Goal: Communication & Community: Answer question/provide support

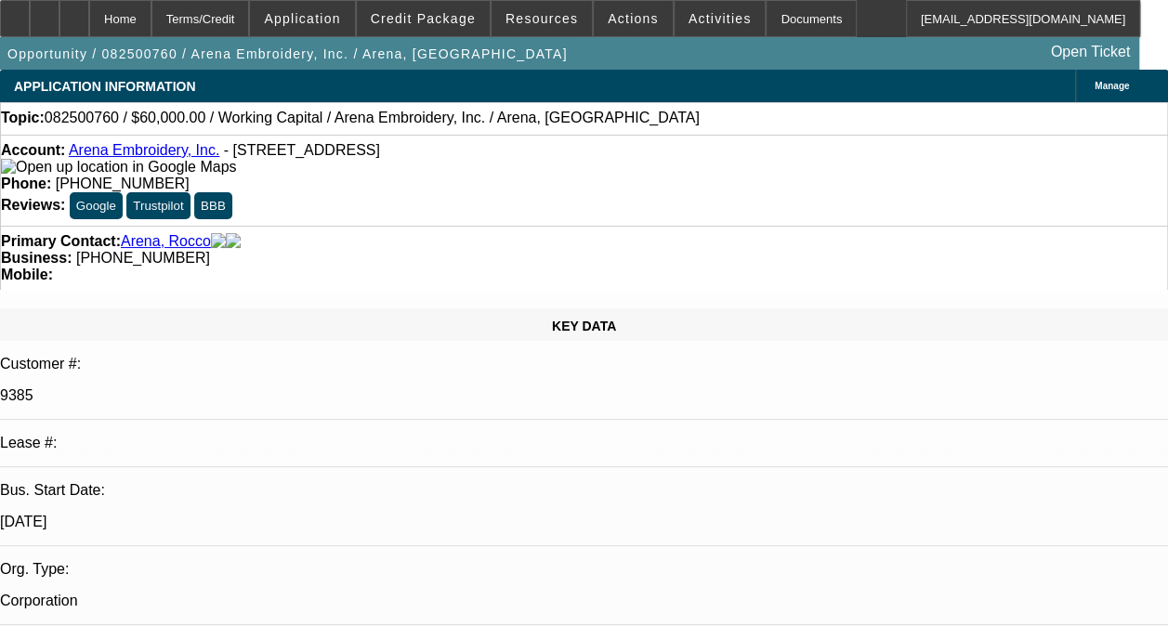
select select "0"
select select "2"
select select "0.1"
select select "1"
select select "2"
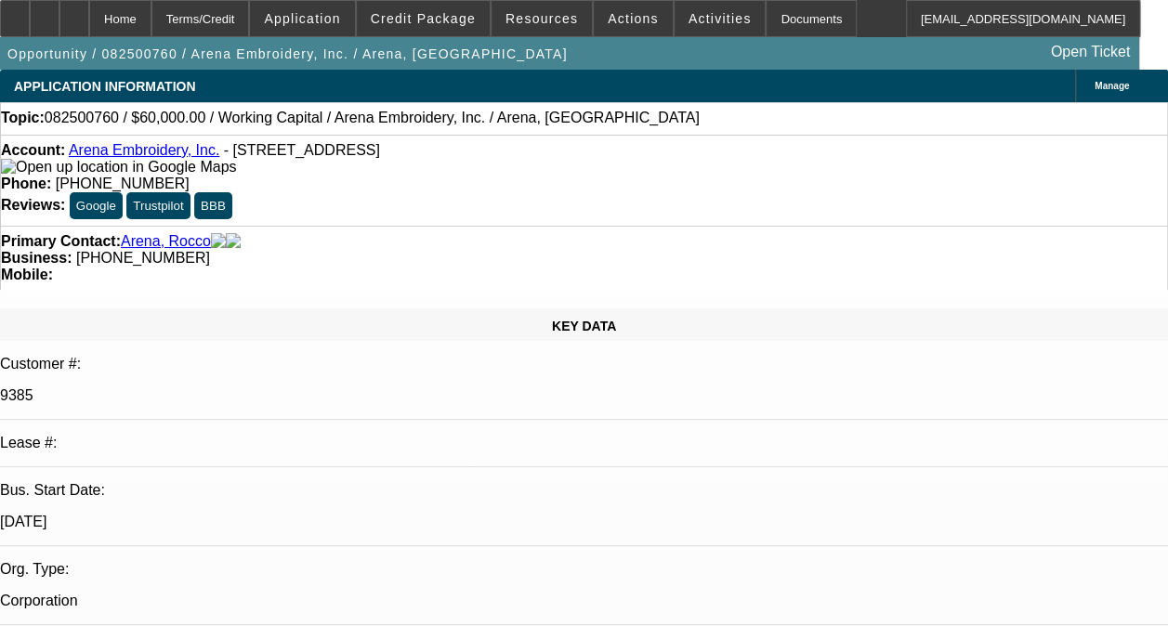
select select "4"
drag, startPoint x: 1056, startPoint y: 275, endPoint x: 1042, endPoint y: 258, distance: 22.4
radio input "true"
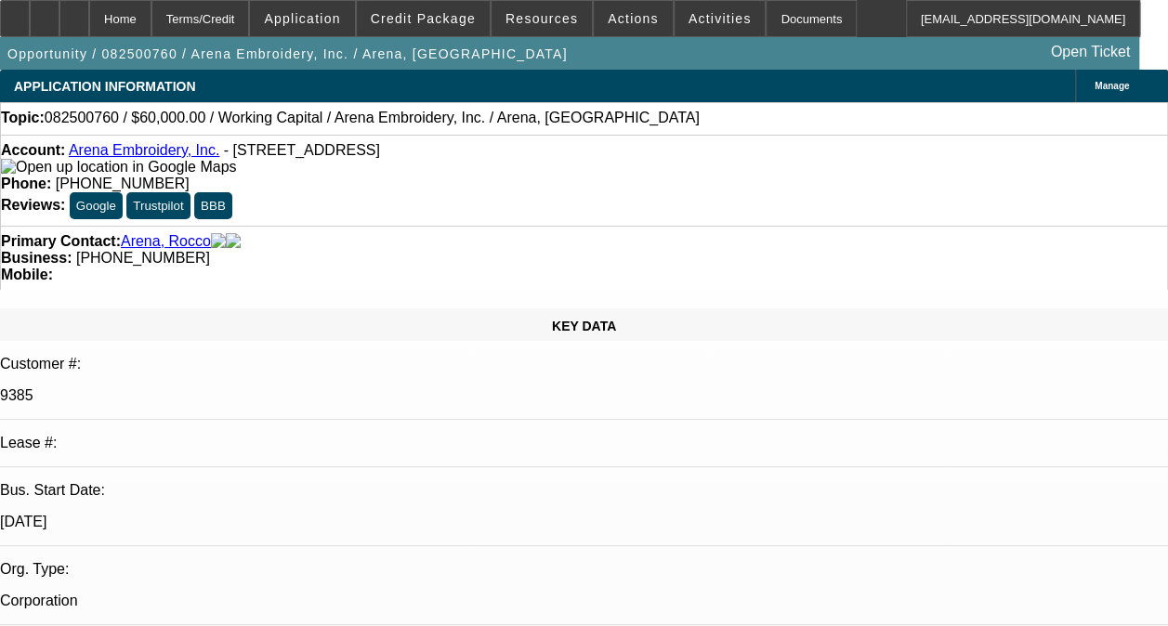
type textarea "-03 CONTRACT IS ON ONGOING ACH. GOOD PAYMENT HISTORY WITHOUT ANY COLLECTON ISSU…"
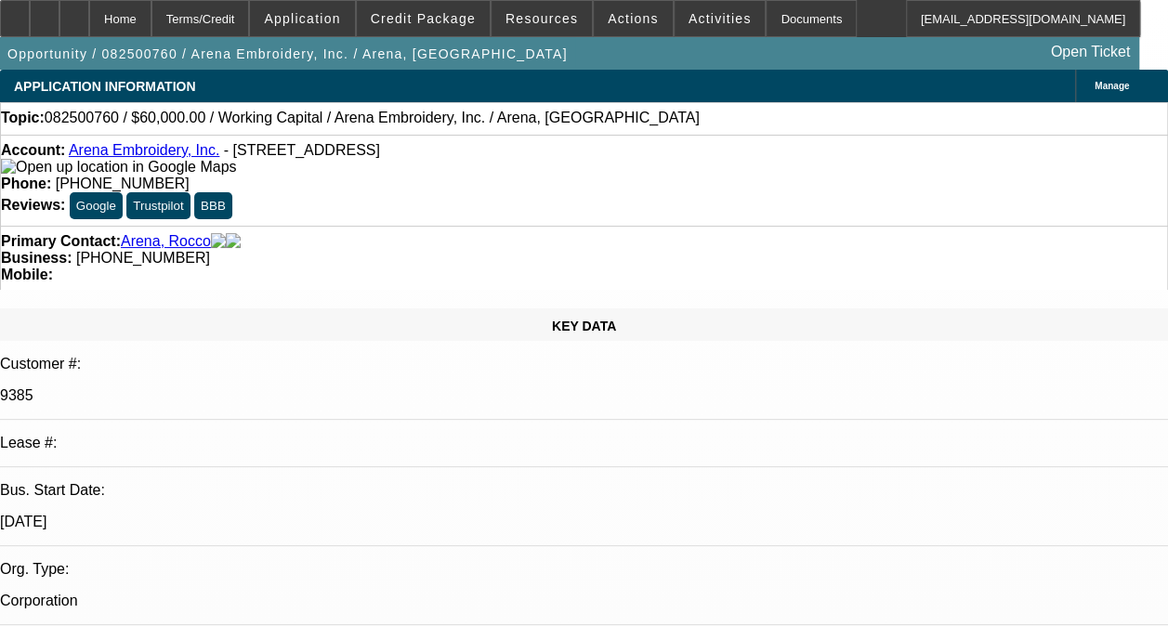
radio input "true"
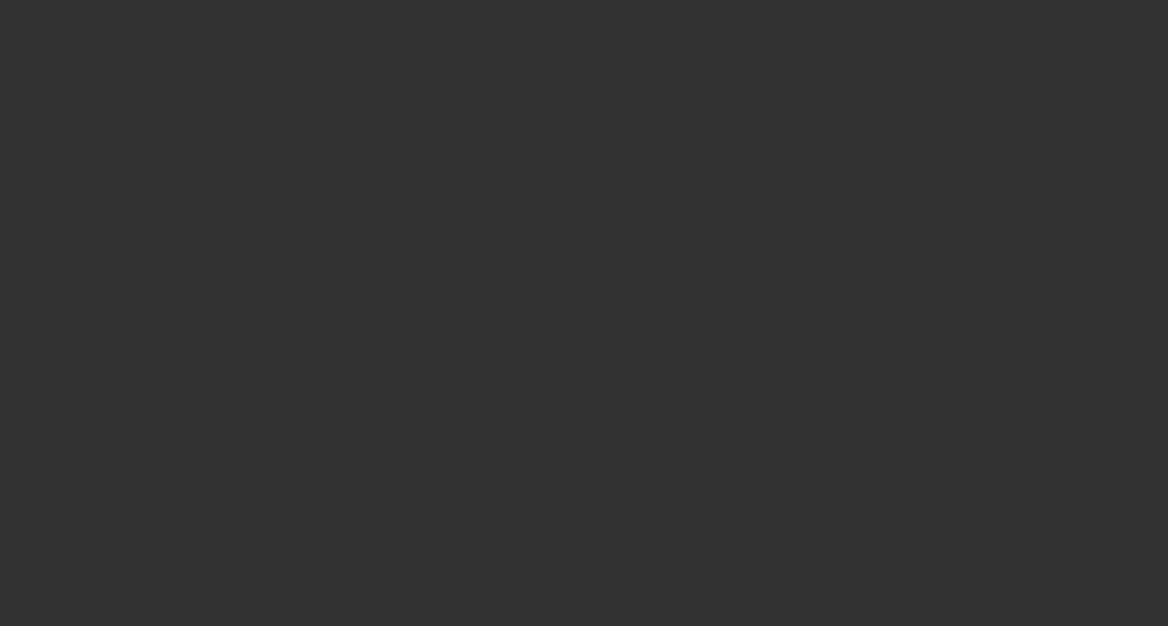
scroll to position [0, 0]
